Goal: Information Seeking & Learning: Learn about a topic

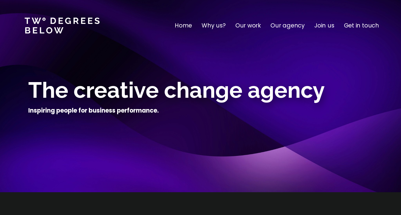
click at [218, 27] on p "Why us?" at bounding box center [213, 25] width 24 height 9
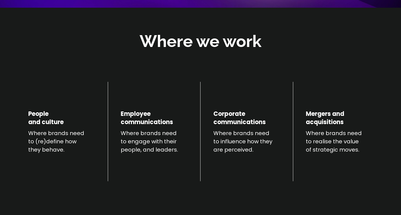
scroll to position [192, 0]
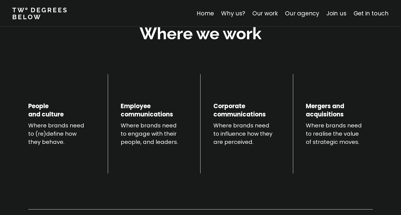
click at [218, 27] on h2 "Where we work" at bounding box center [201, 33] width 122 height 22
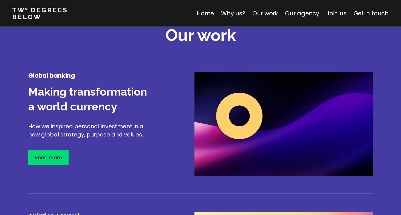
scroll to position [655, 0]
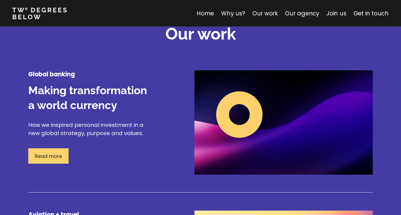
click at [48, 158] on p "Read more" at bounding box center [48, 155] width 27 height 7
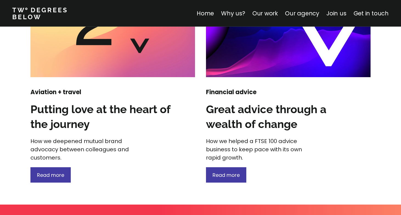
scroll to position [734, 0]
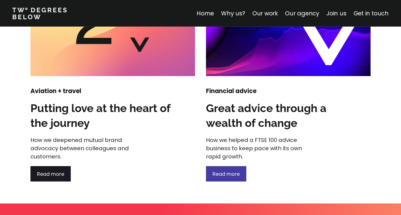
click at [53, 174] on span "Read more" at bounding box center [50, 173] width 27 height 7
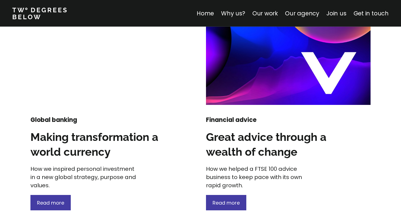
scroll to position [707, 0]
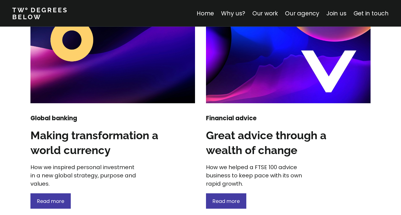
click at [253, 150] on h3 "Great advice through a wealth of change" at bounding box center [276, 143] width 140 height 30
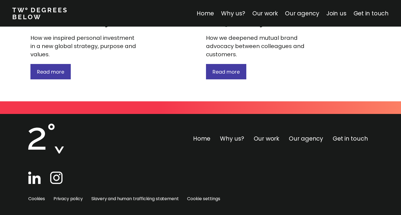
scroll to position [846, 0]
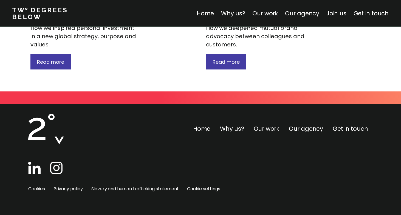
click at [269, 131] on link "Our work" at bounding box center [266, 128] width 25 height 8
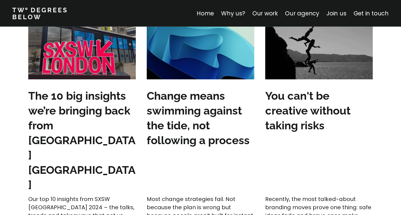
scroll to position [1675, 0]
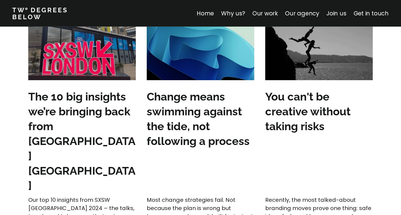
click at [187, 122] on h3 "Change means swimming against the tide, not following a process" at bounding box center [200, 118] width 107 height 59
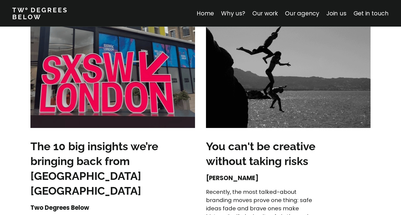
scroll to position [1045, 0]
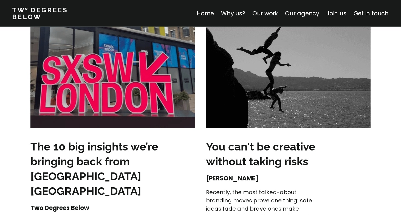
click at [287, 92] on img at bounding box center [288, 73] width 164 height 110
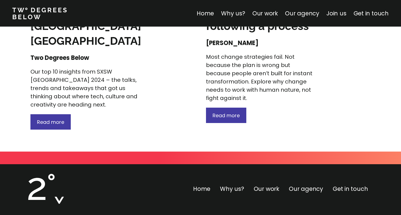
scroll to position [855, 0]
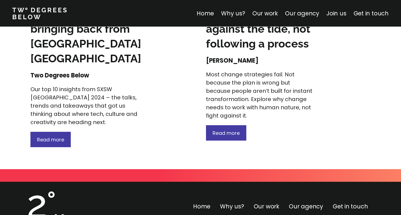
click at [47, 55] on div "The 10 big insights we’re bringing back from SXSW [GEOGRAPHIC_DATA] Two Degrees…" at bounding box center [112, 77] width 164 height 140
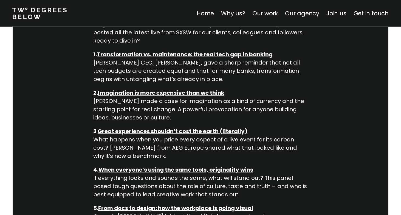
scroll to position [411, 0]
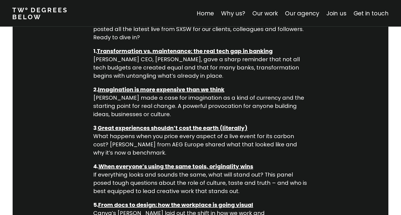
click at [314, 79] on div "The 10 big insights we’re bringing back from SXSW London SXSW made its [GEOGRAP…" at bounding box center [200, 108] width 401 height 881
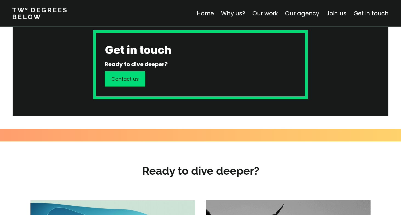
scroll to position [831, 0]
